Goal: Task Accomplishment & Management: Use online tool/utility

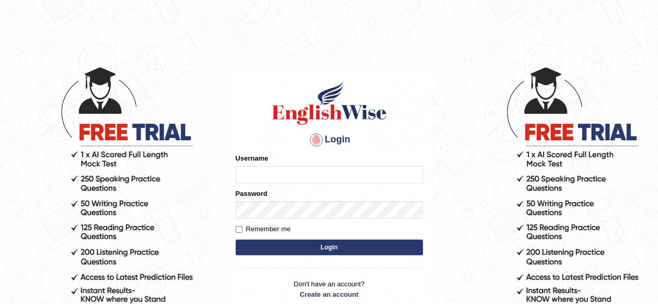
type input "maliny"
click at [334, 251] on button "Login" at bounding box center [329, 248] width 187 height 16
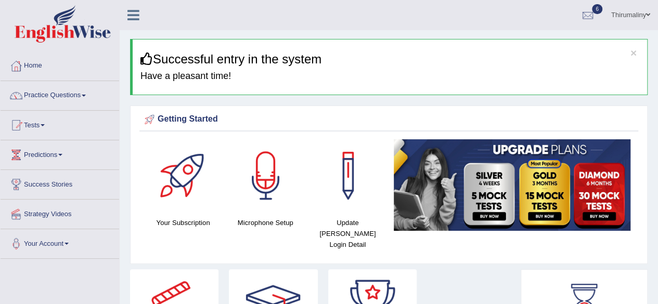
click at [45, 125] on span at bounding box center [43, 125] width 4 height 2
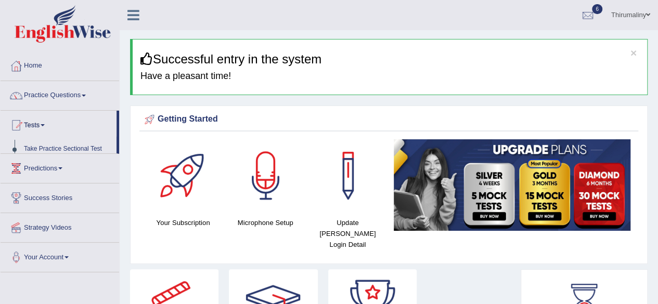
click at [45, 125] on span at bounding box center [43, 125] width 4 height 2
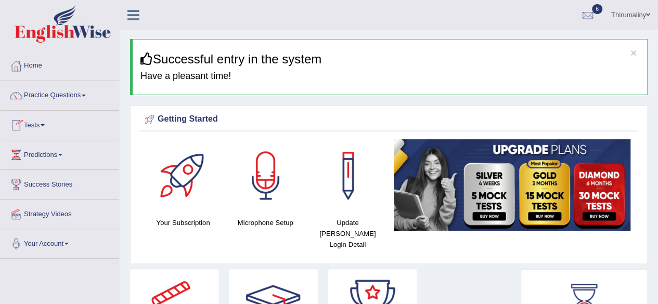
click at [49, 126] on link "Tests" at bounding box center [60, 124] width 119 height 26
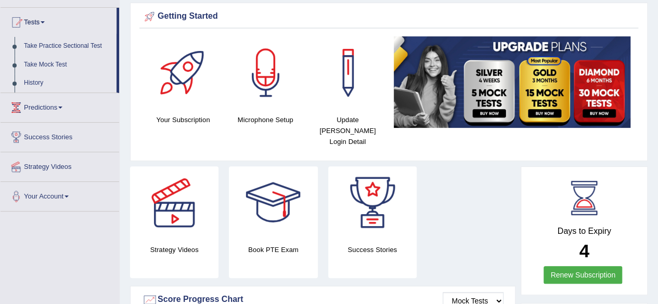
scroll to position [97, 0]
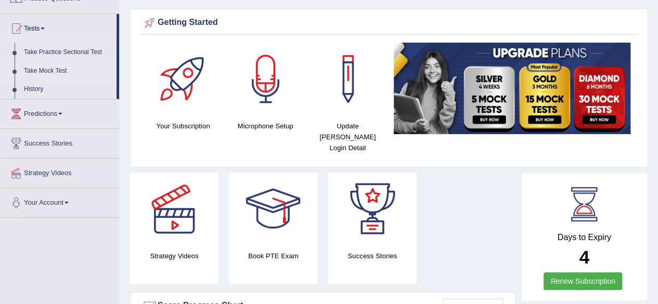
click at [54, 71] on link "Take Mock Test" at bounding box center [67, 71] width 97 height 19
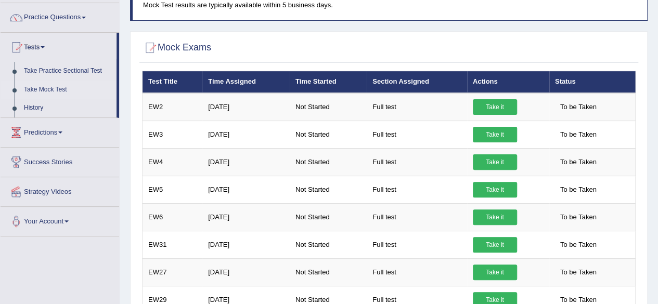
scroll to position [69, 0]
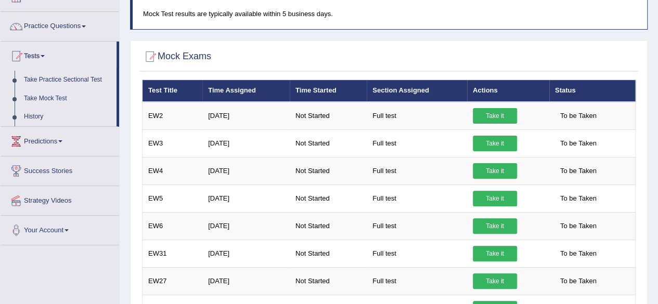
click at [52, 80] on link "Take Practice Sectional Test" at bounding box center [67, 80] width 97 height 19
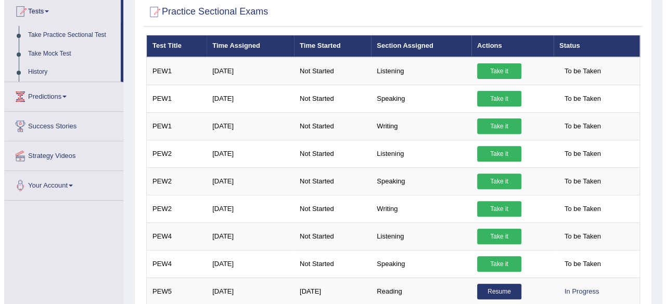
scroll to position [95, 0]
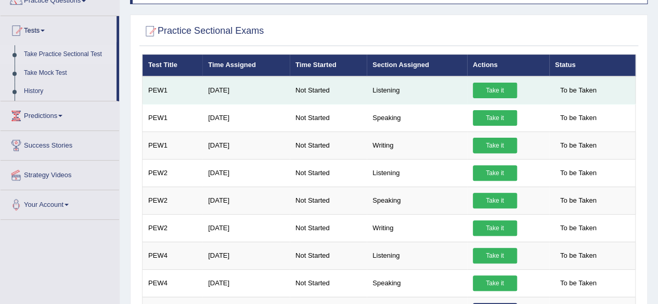
click at [507, 90] on link "Take it" at bounding box center [495, 91] width 44 height 16
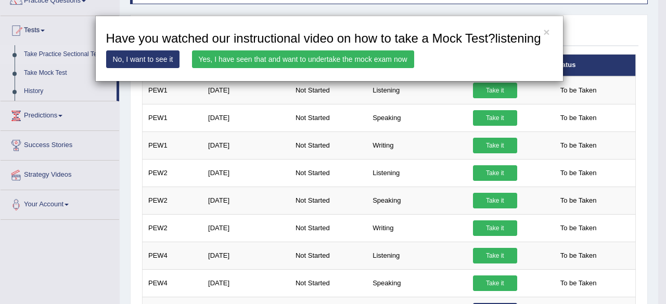
click at [384, 57] on link "Yes, I have seen that and want to undertake the mock exam now" at bounding box center [303, 59] width 222 height 18
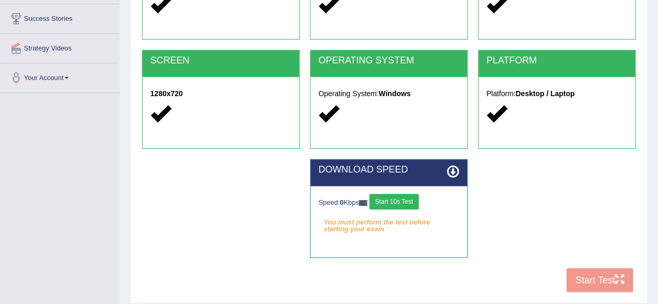
scroll to position [166, 0]
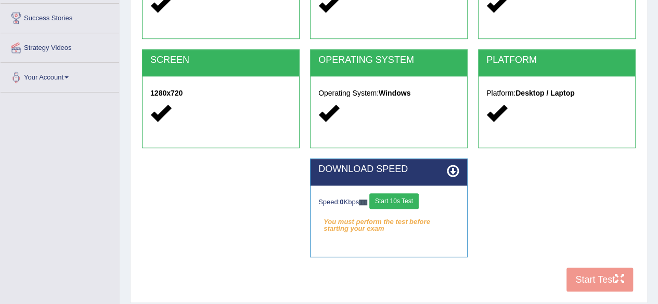
click at [400, 200] on button "Start 10s Test" at bounding box center [393, 201] width 49 height 16
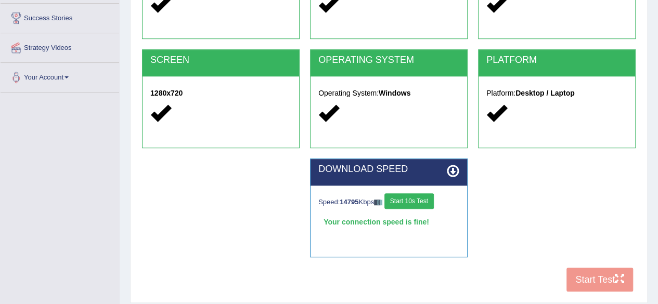
click at [400, 200] on button "Start 10s Test" at bounding box center [408, 201] width 49 height 16
click at [608, 275] on button "Start Test" at bounding box center [599, 280] width 67 height 24
